Goal: Transaction & Acquisition: Purchase product/service

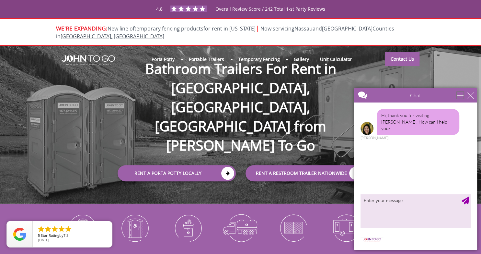
click at [463, 95] on div "minimize" at bounding box center [460, 95] width 6 height 6
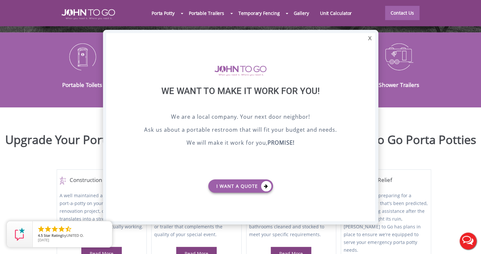
click at [364, 40] on div "X We want to make it work for you! We are a local company. Your next door neigh…" at bounding box center [240, 127] width 275 height 194
click at [72, 27] on div at bounding box center [240, 127] width 481 height 254
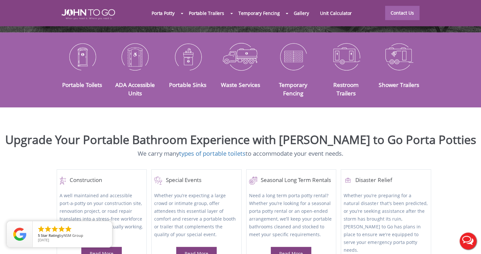
click at [82, 69] on div "Portable Toilets" at bounding box center [82, 66] width 53 height 52
click at [94, 81] on link "Portable Toilets" at bounding box center [82, 85] width 40 height 8
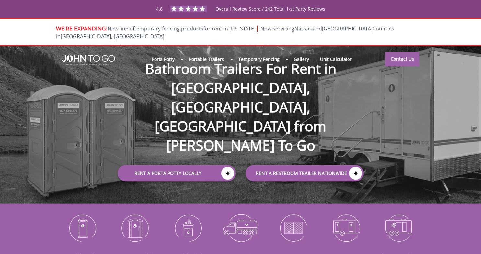
scroll to position [171, 0]
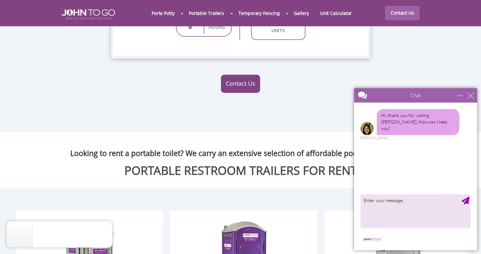
scroll to position [615, 0]
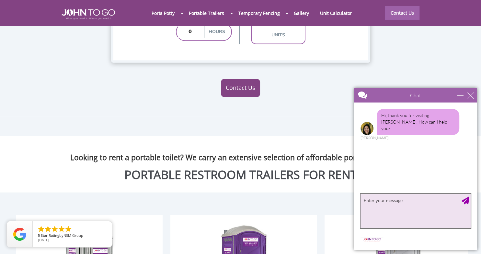
click at [385, 207] on textarea "type your message" at bounding box center [415, 211] width 110 height 34
type textarea "I'm an existing customer, how can I register to login to my account"
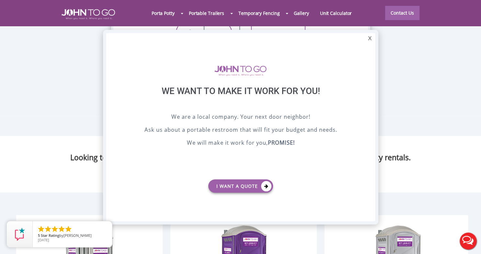
scroll to position [0, 0]
click at [369, 41] on div "X" at bounding box center [370, 38] width 10 height 11
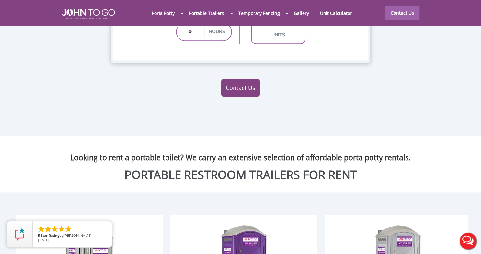
click at [468, 240] on button "Live Chat" at bounding box center [468, 241] width 26 height 26
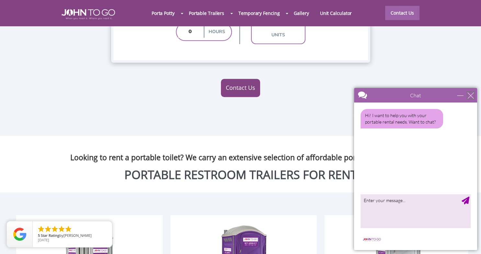
click at [474, 94] on div "close" at bounding box center [470, 95] width 6 height 6
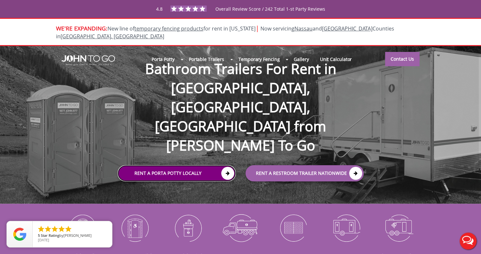
click at [173, 165] on link "Rent a Porta Potty Locally" at bounding box center [177, 173] width 118 height 16
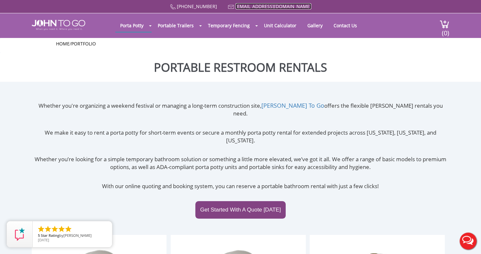
click at [266, 6] on link "[EMAIL_ADDRESS][DOMAIN_NAME]" at bounding box center [273, 6] width 76 height 6
click at [72, 120] on div "Whether you're organizing a weekend festival or managing a long-term constructi…" at bounding box center [240, 167] width 417 height 133
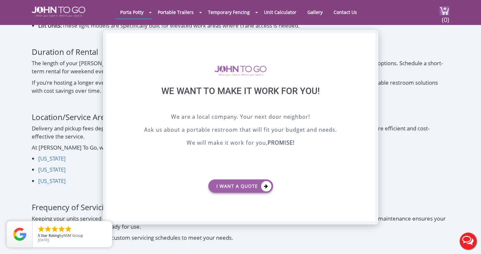
click at [369, 39] on div "X" at bounding box center [370, 38] width 10 height 11
